Goal: Task Accomplishment & Management: Use online tool/utility

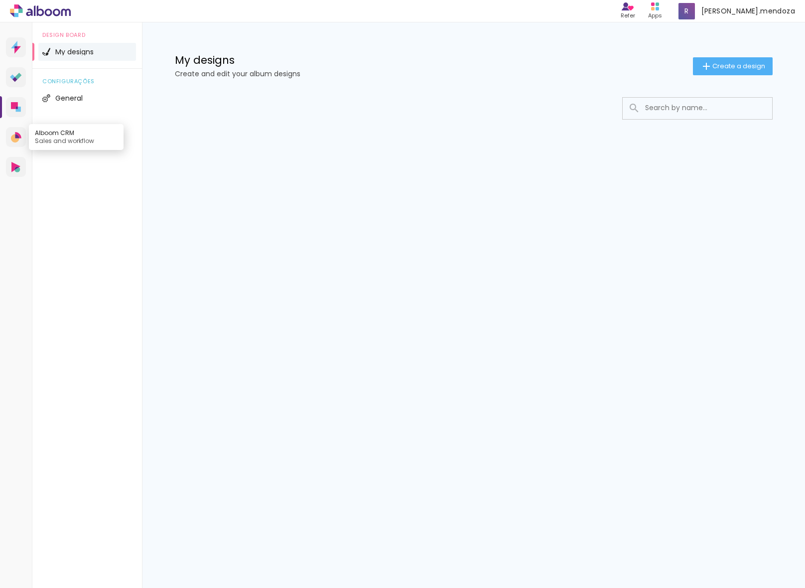
click at [16, 137] on icon at bounding box center [17, 136] width 4 height 4
click at [18, 169] on icon at bounding box center [16, 169] width 5 height 5
